Goal: Task Accomplishment & Management: Manage account settings

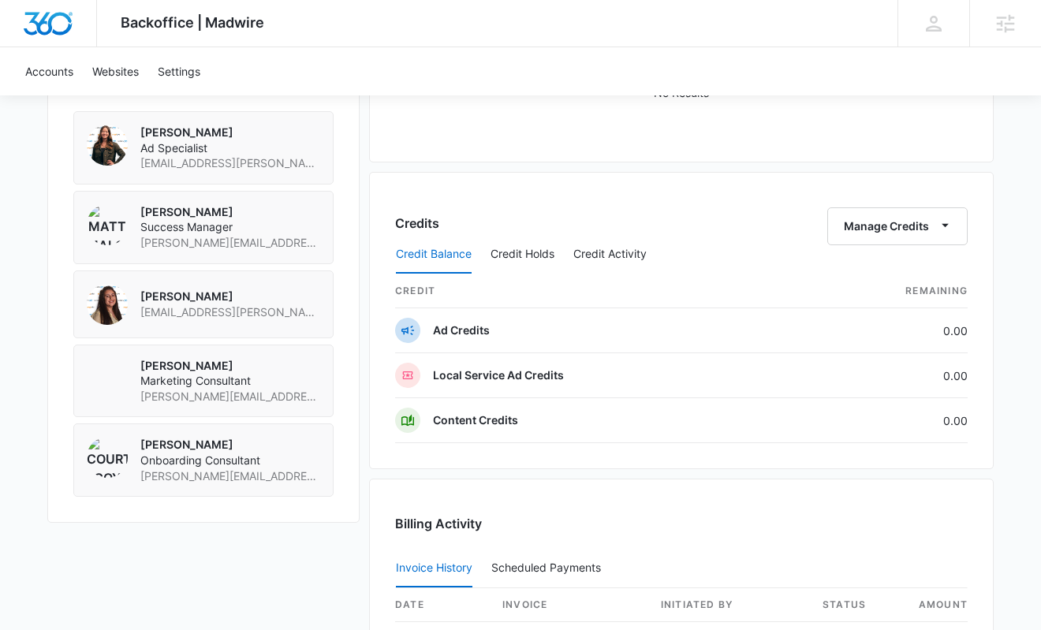
scroll to position [1177, 0]
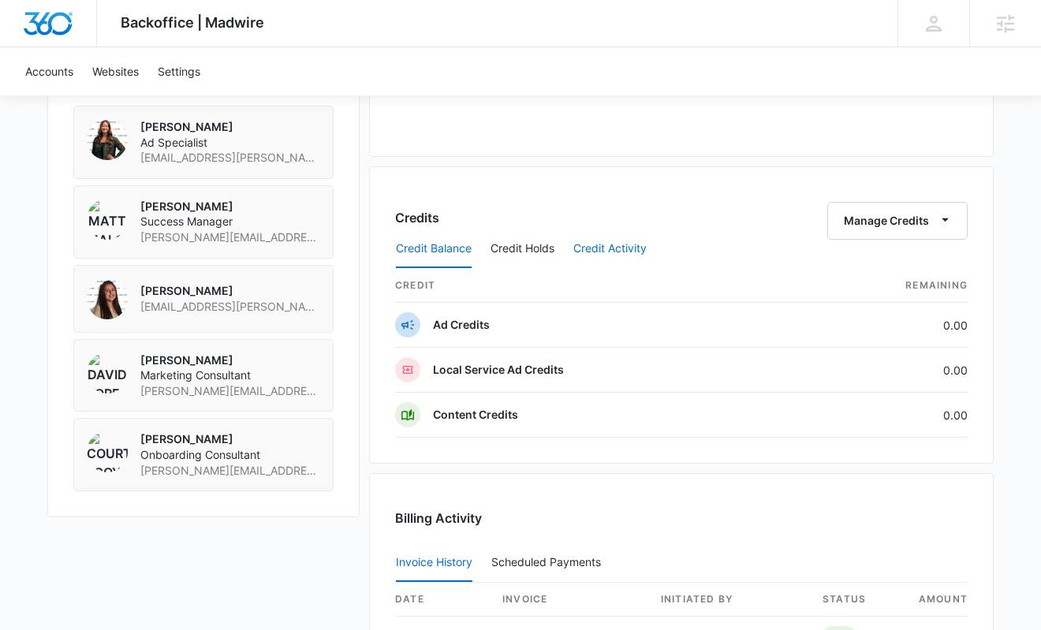
click at [608, 247] on button "Credit Activity" at bounding box center [610, 249] width 73 height 38
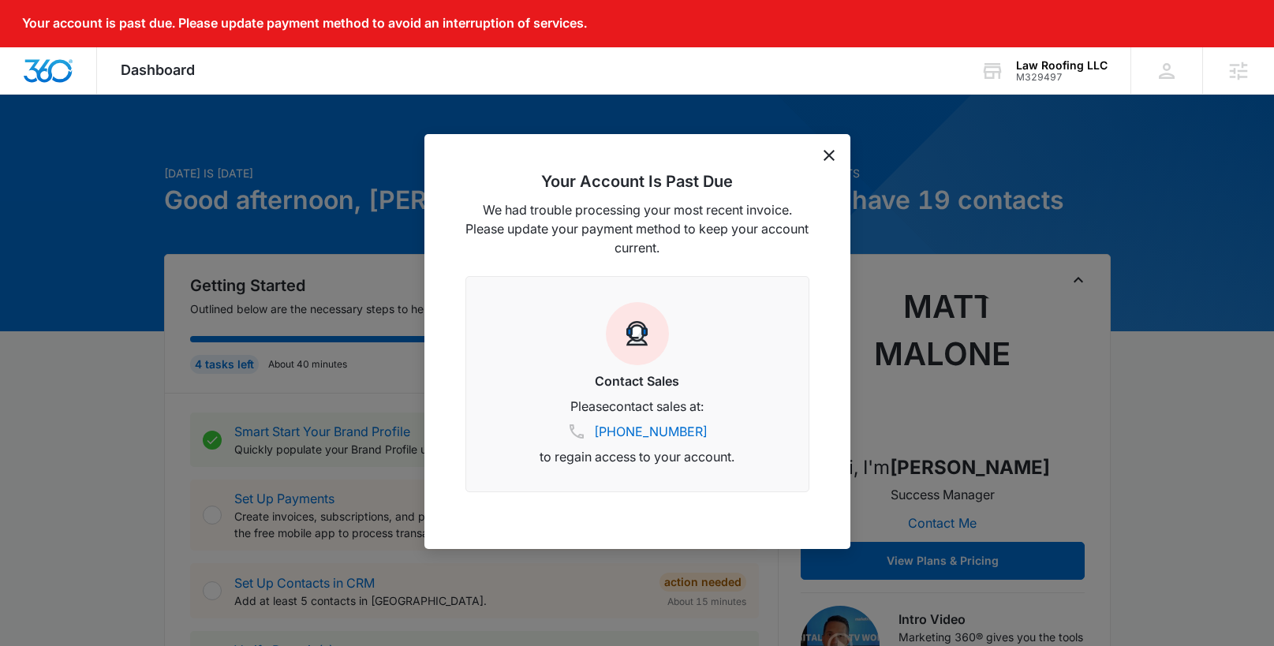
click at [833, 156] on icon "dismiss this dialog" at bounding box center [829, 155] width 11 height 11
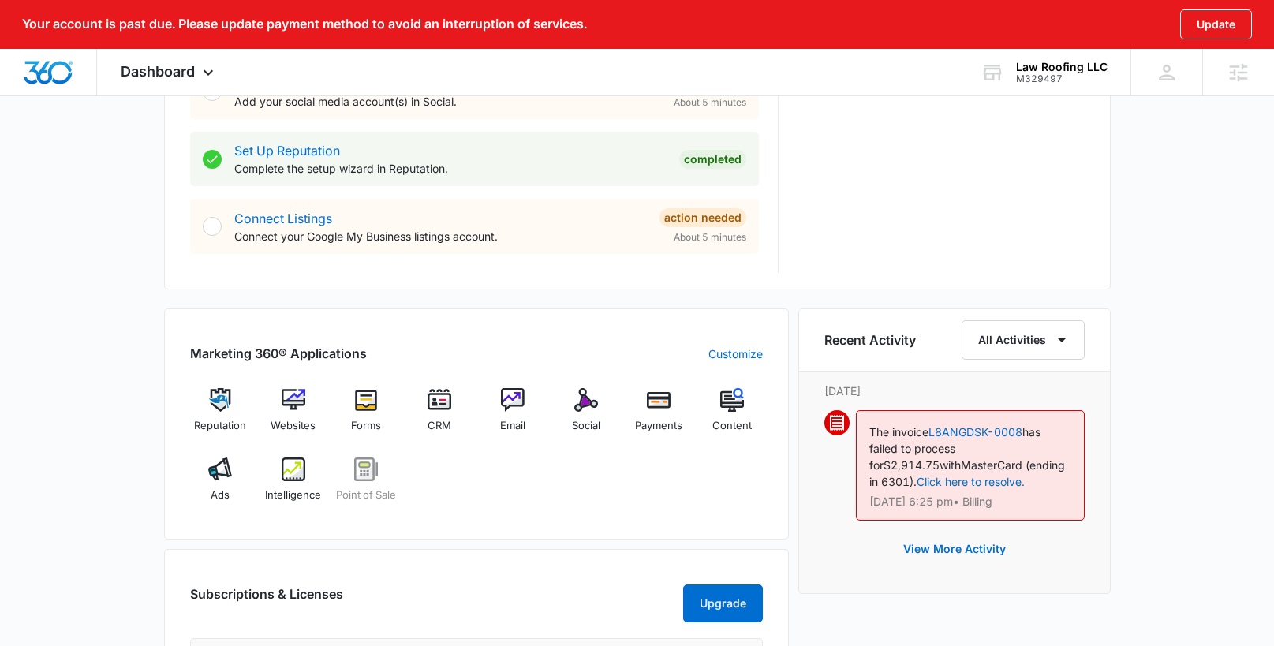
scroll to position [828, 0]
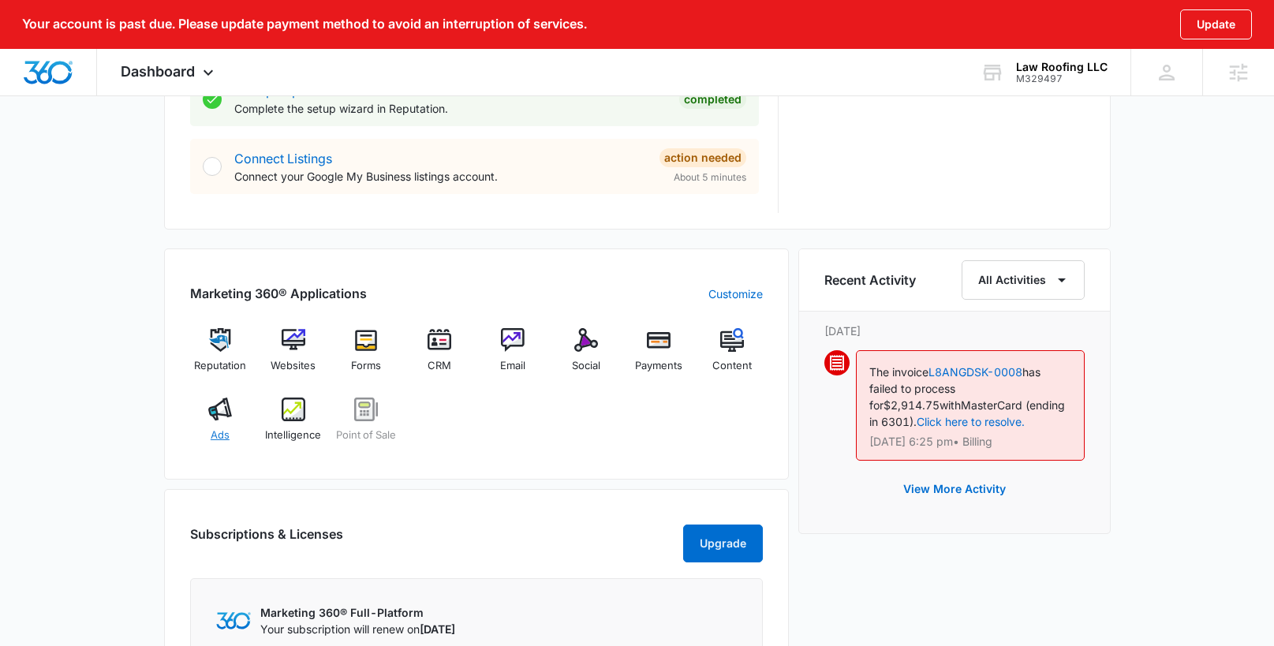
click at [235, 430] on div "Ads" at bounding box center [220, 426] width 61 height 57
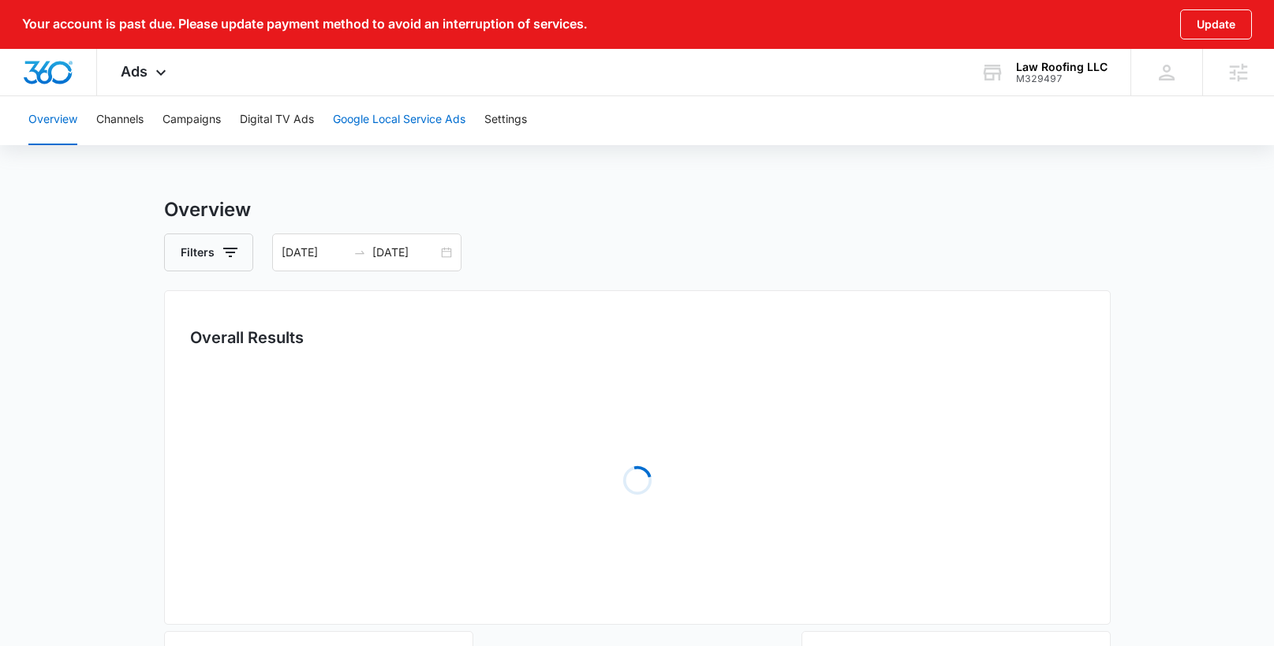
click at [426, 113] on button "Google Local Service Ads" at bounding box center [399, 120] width 133 height 50
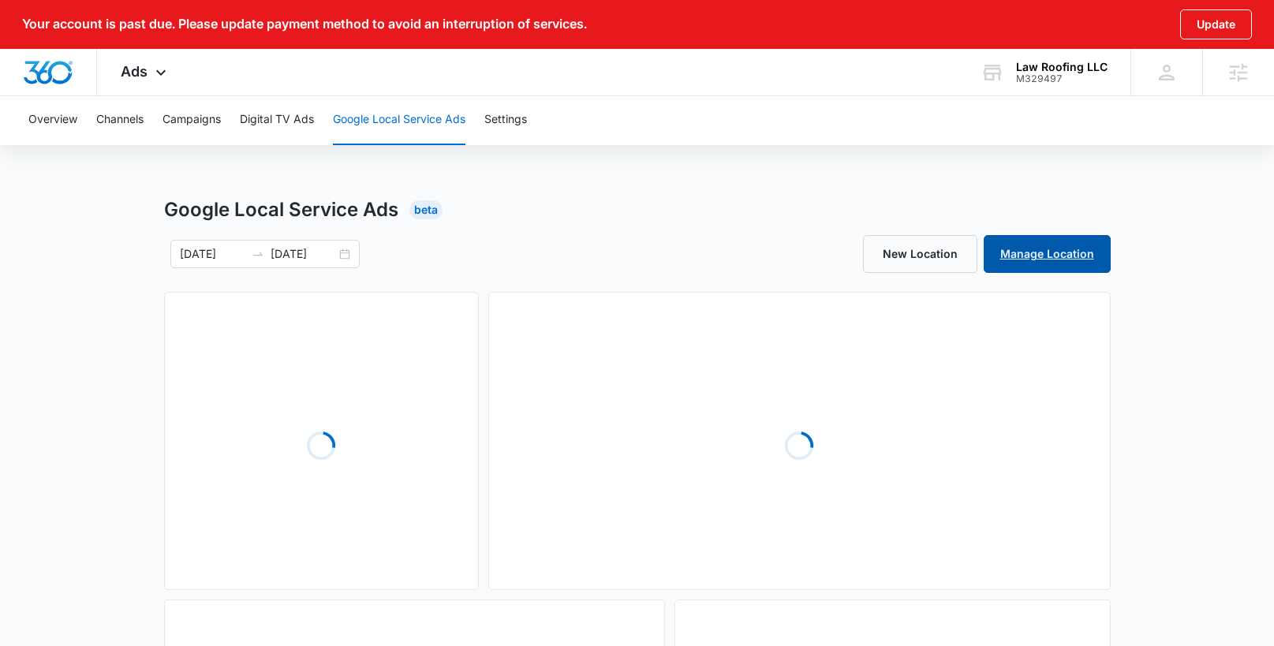
click at [1035, 256] on link "Manage Location" at bounding box center [1047, 254] width 127 height 38
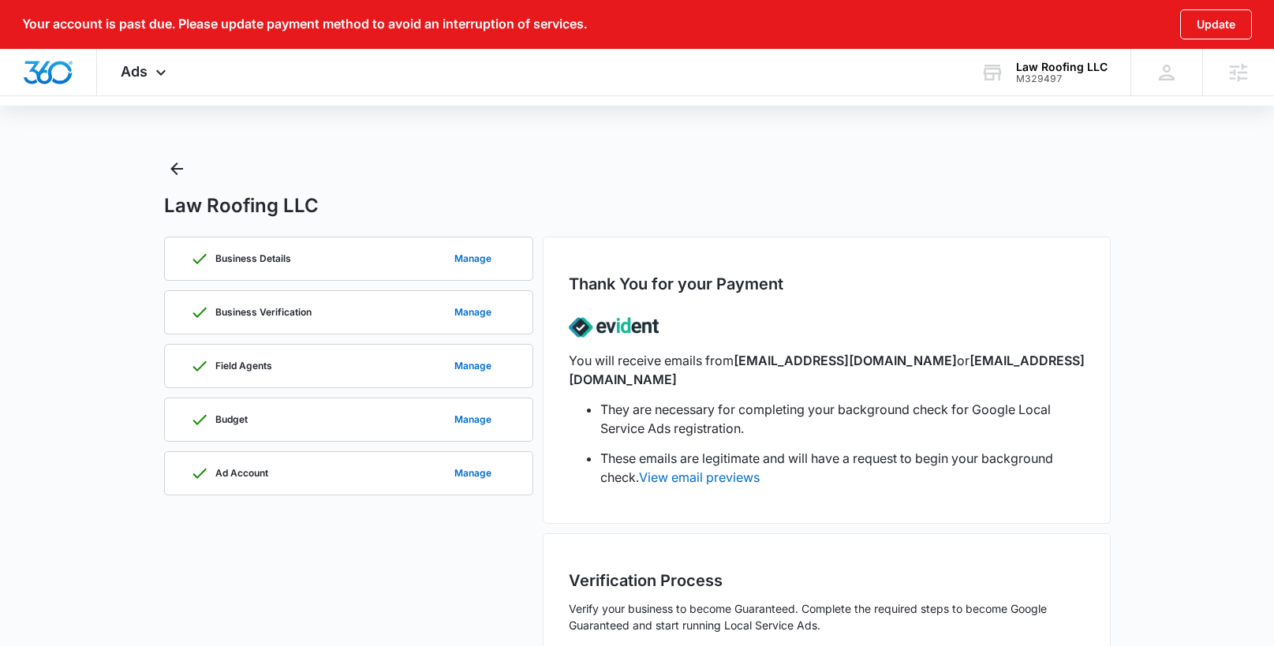
scroll to position [50, 0]
